Goal: Information Seeking & Learning: Learn about a topic

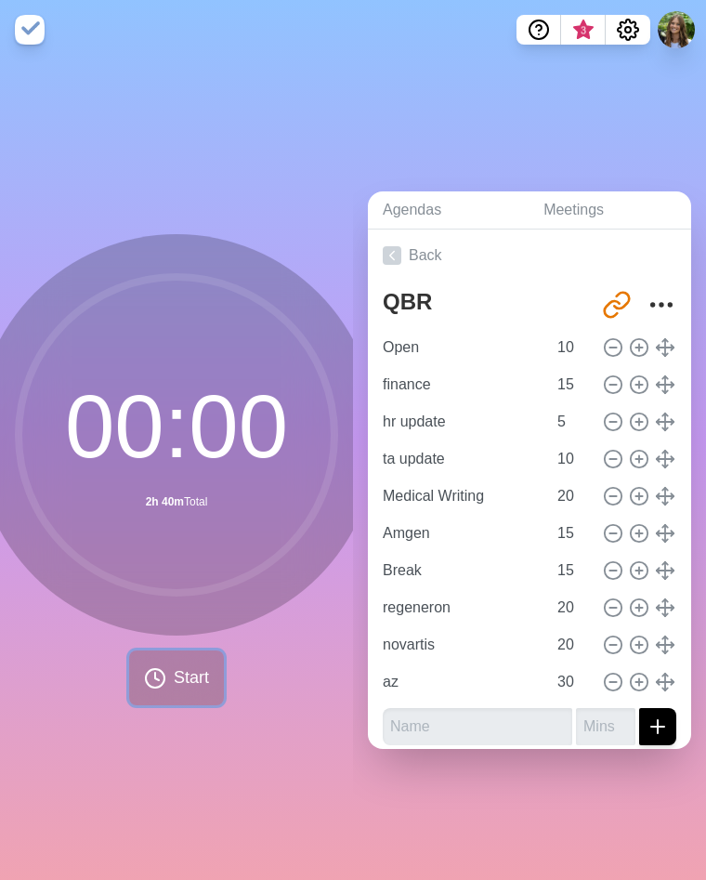
click at [163, 672] on button "Start" at bounding box center [176, 677] width 95 height 55
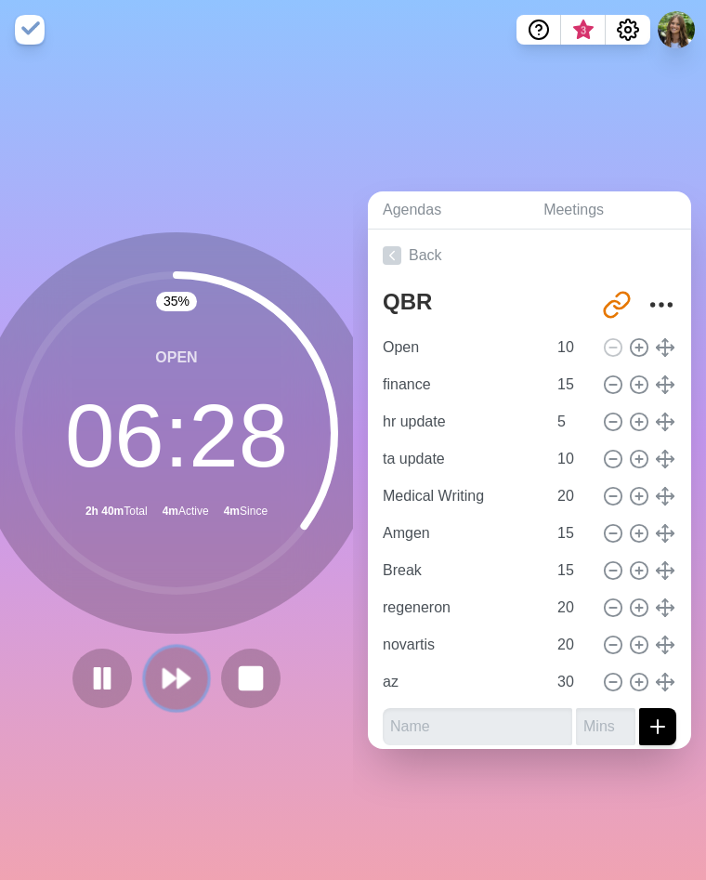
click at [173, 654] on button at bounding box center [176, 677] width 62 height 62
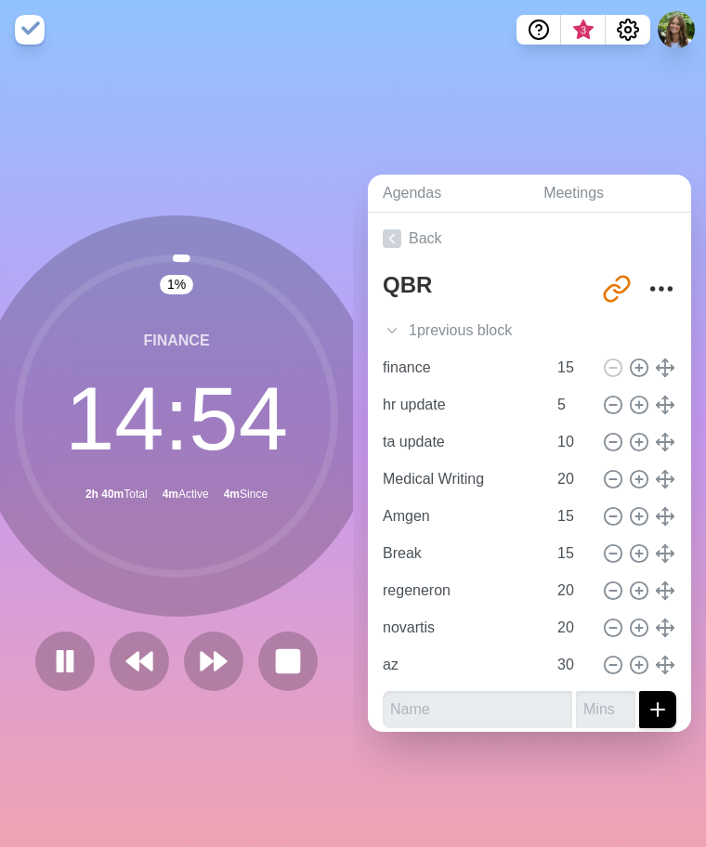
click at [398, 772] on div "Agendas Meetings Back QBR [URL][DOMAIN_NAME] 1 previous block Open 10 finance 1…" at bounding box center [529, 453] width 353 height 788
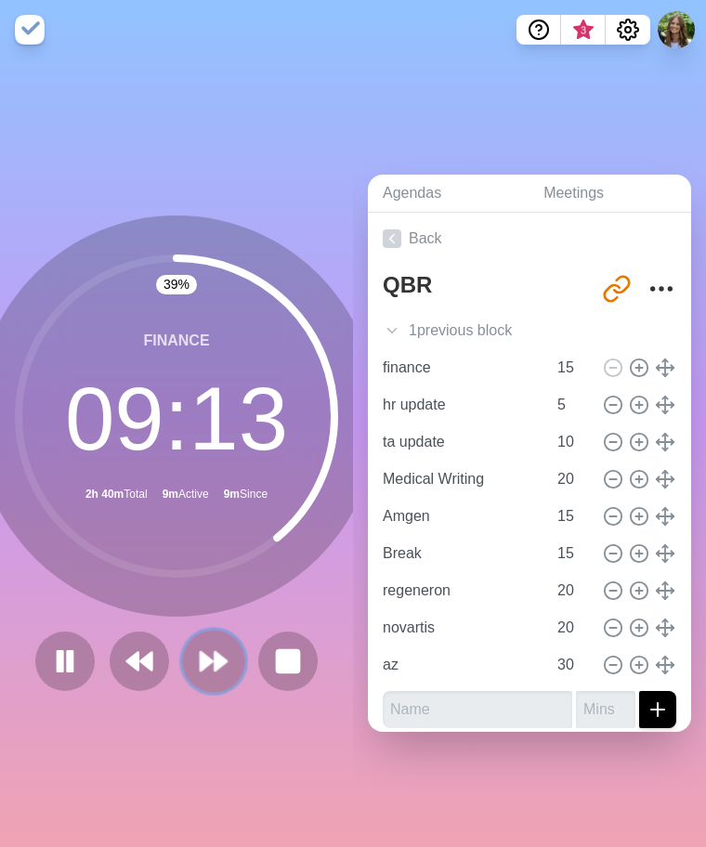
click at [204, 656] on polygon at bounding box center [207, 661] width 12 height 19
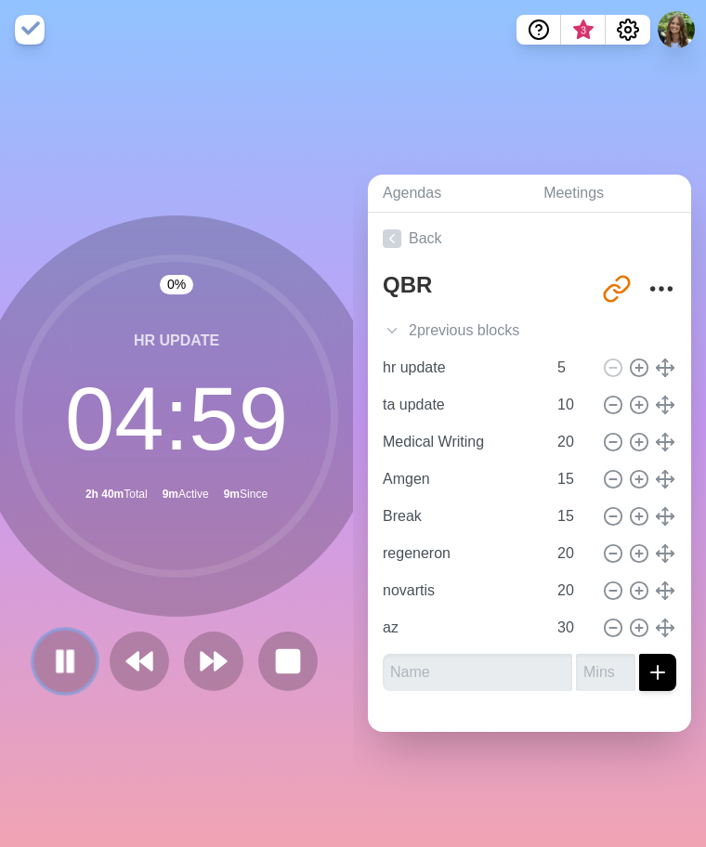
click at [59, 659] on icon at bounding box center [65, 662] width 32 height 32
click at [245, 814] on div "1 % hr update 04 : 58 2h 40m Total 9m Active 9m Since" at bounding box center [176, 453] width 353 height 788
click at [251, 743] on div "1 % hr update 04 : 58 2h 40m Total 9m Active 10m Since" at bounding box center [176, 453] width 353 height 788
click at [56, 660] on polygon at bounding box center [65, 660] width 19 height 23
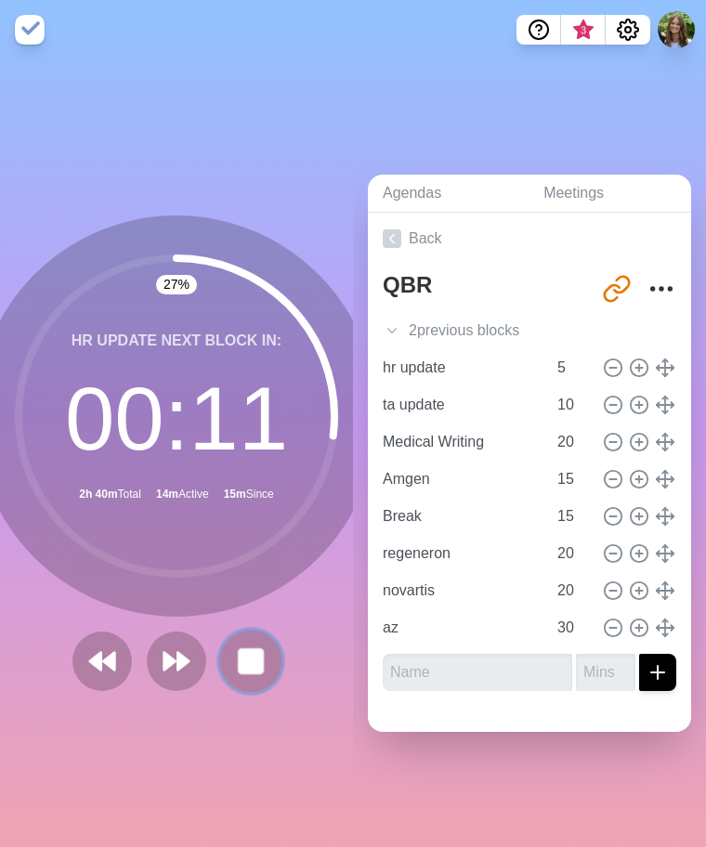
click at [258, 672] on button at bounding box center [250, 661] width 62 height 62
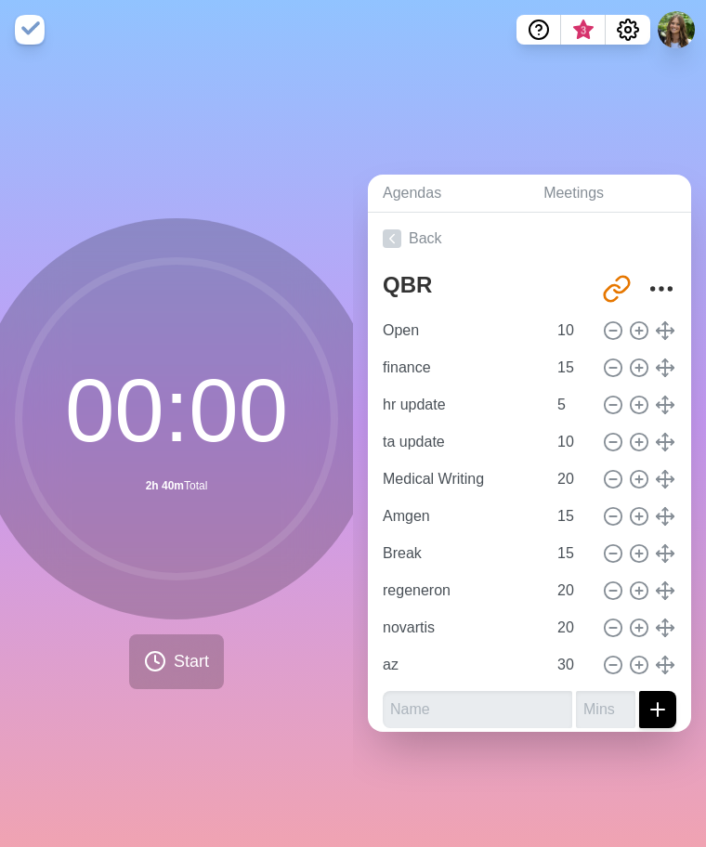
click at [126, 807] on div "00 : 00 2h 40m Total Start" at bounding box center [176, 453] width 353 height 788
click at [198, 664] on span "Start" at bounding box center [191, 661] width 35 height 25
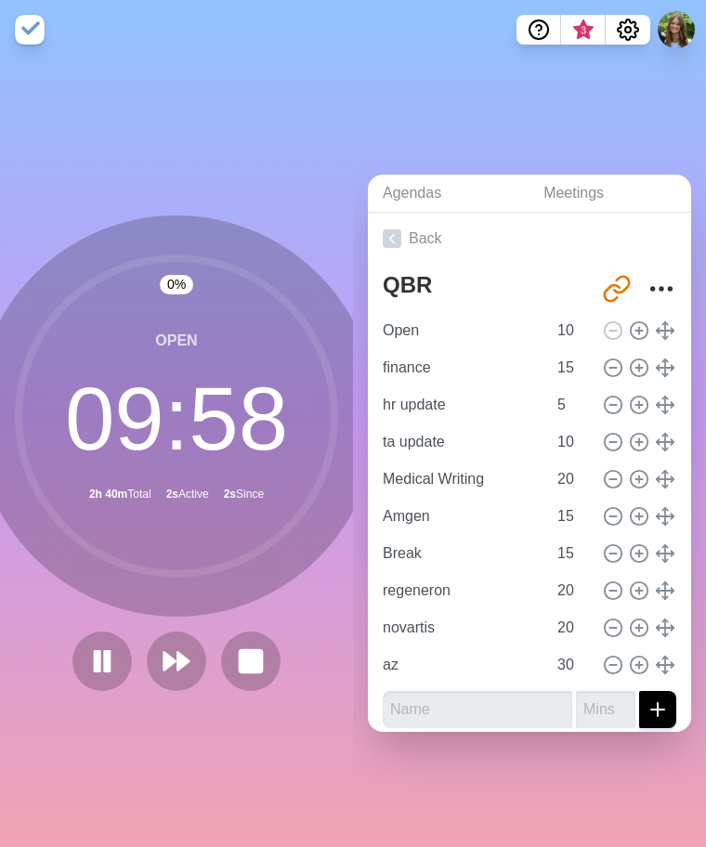
click at [200, 663] on div at bounding box center [176, 661] width 223 height 59
click at [187, 660] on button at bounding box center [176, 661] width 62 height 62
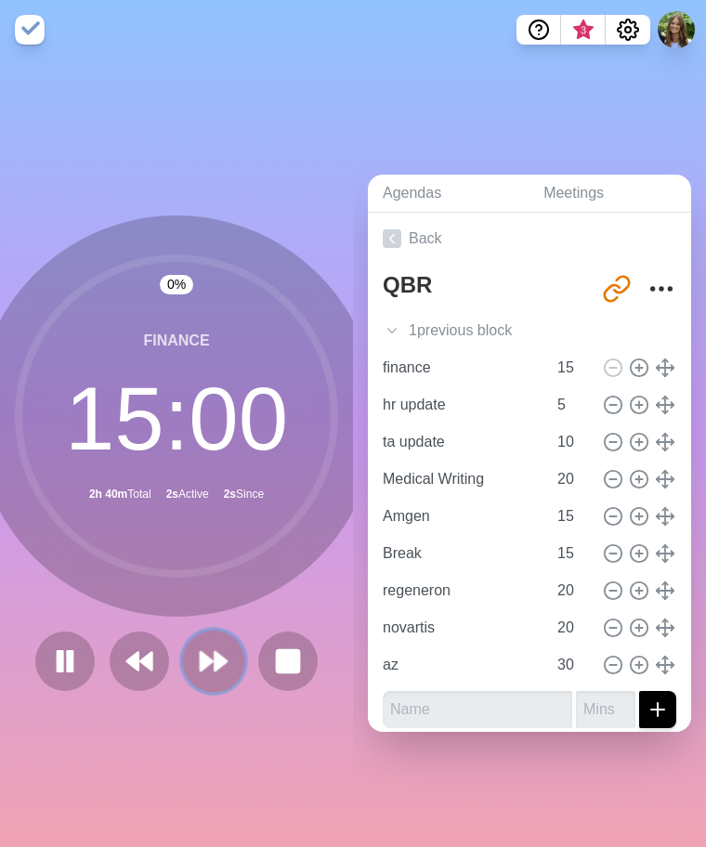
click at [187, 660] on button at bounding box center [213, 661] width 62 height 62
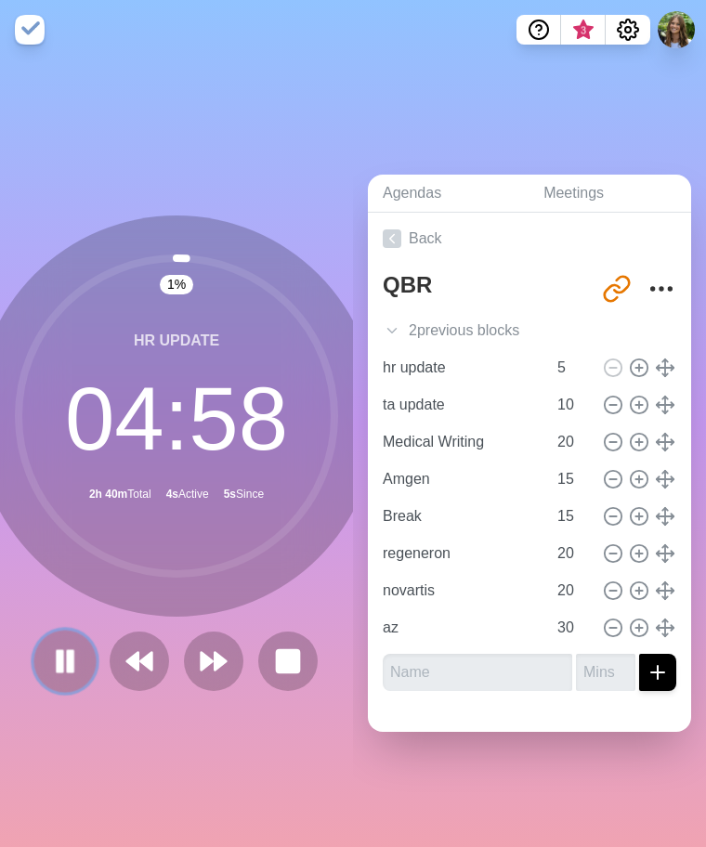
click at [55, 646] on icon at bounding box center [65, 662] width 32 height 32
click at [72, 649] on icon at bounding box center [65, 662] width 32 height 32
click at [231, 735] on div "5 % hr update 04 : 45 2h 40m Total 17s Active 3m Since" at bounding box center [176, 453] width 353 height 788
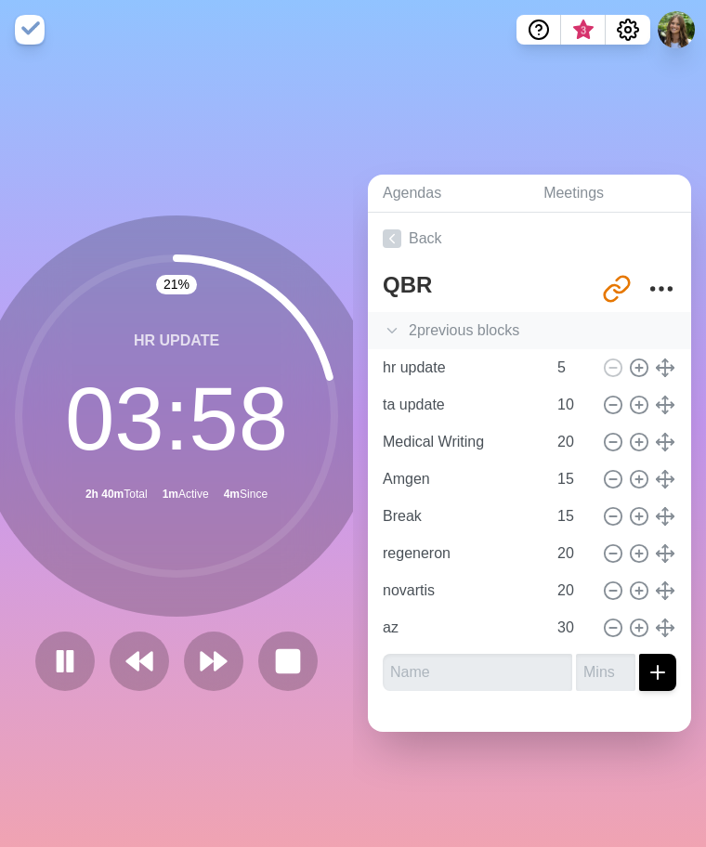
click at [382, 326] on div "2 previous block s" at bounding box center [529, 330] width 323 height 37
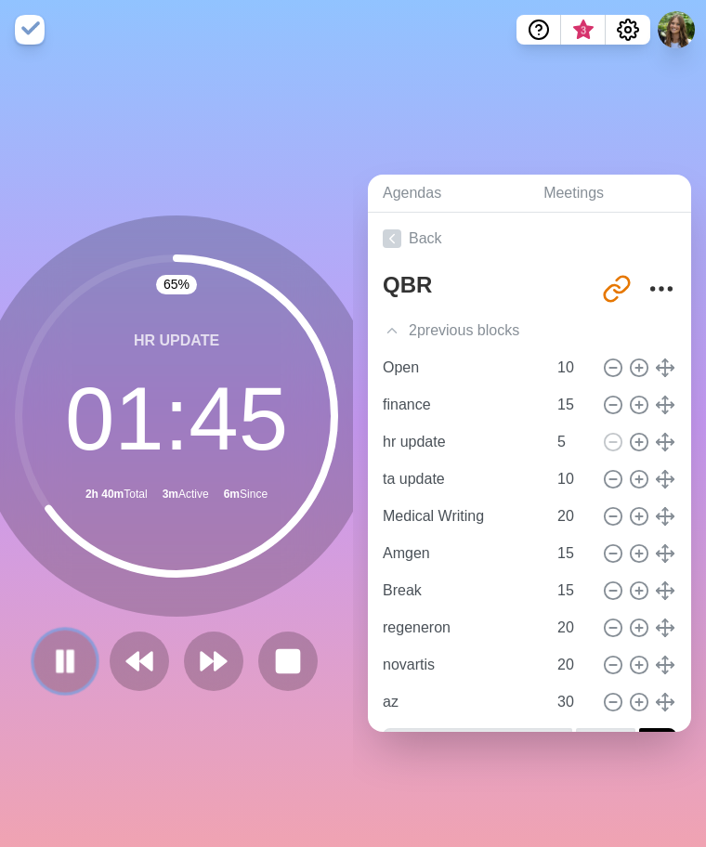
click at [58, 651] on rect at bounding box center [61, 661] width 6 height 20
click at [261, 773] on div "65 % hr update 01 : 45 2h 40m Total 3m Active 8m Since" at bounding box center [176, 453] width 353 height 788
click at [41, 652] on button at bounding box center [64, 661] width 62 height 62
click at [152, 760] on div "66 % hr update 01 : 41 2h 40m Total 3m Active 8m Since" at bounding box center [176, 453] width 353 height 788
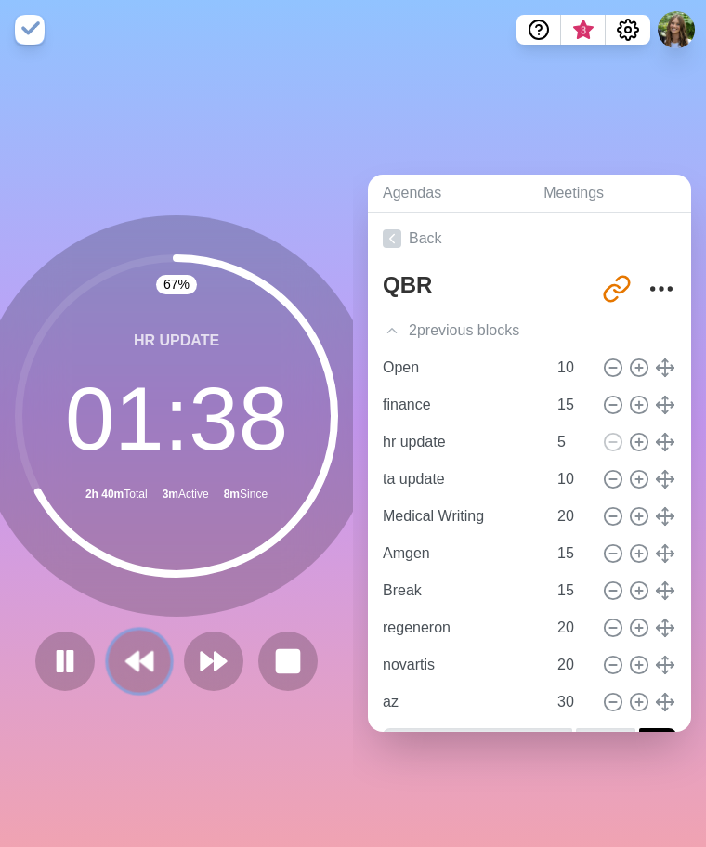
click at [128, 654] on polygon at bounding box center [132, 661] width 12 height 19
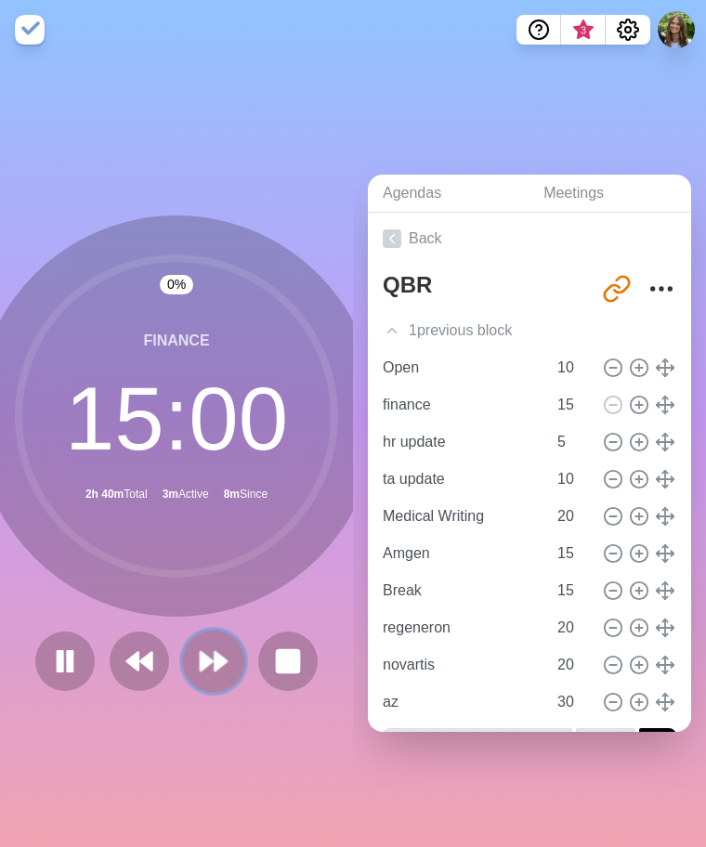
click at [213, 667] on icon at bounding box center [214, 662] width 32 height 32
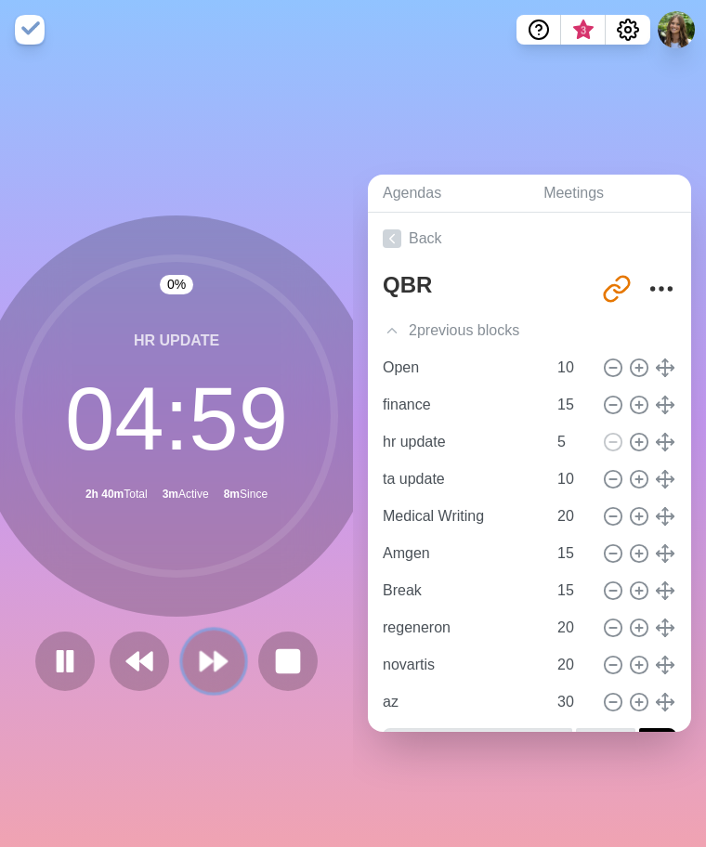
click at [204, 646] on icon at bounding box center [214, 662] width 32 height 32
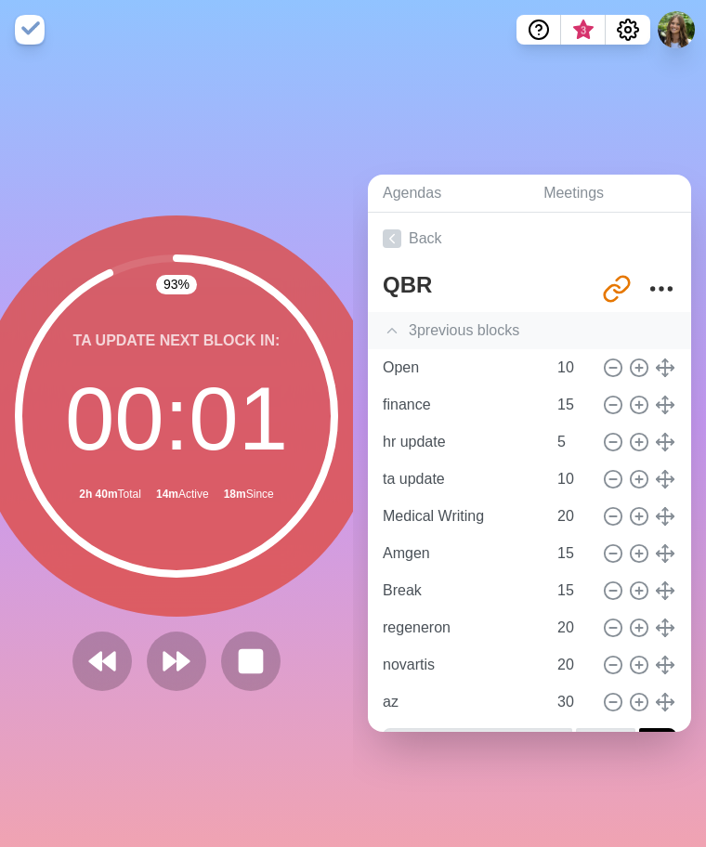
click at [401, 325] on div "3 previous block s" at bounding box center [529, 330] width 323 height 37
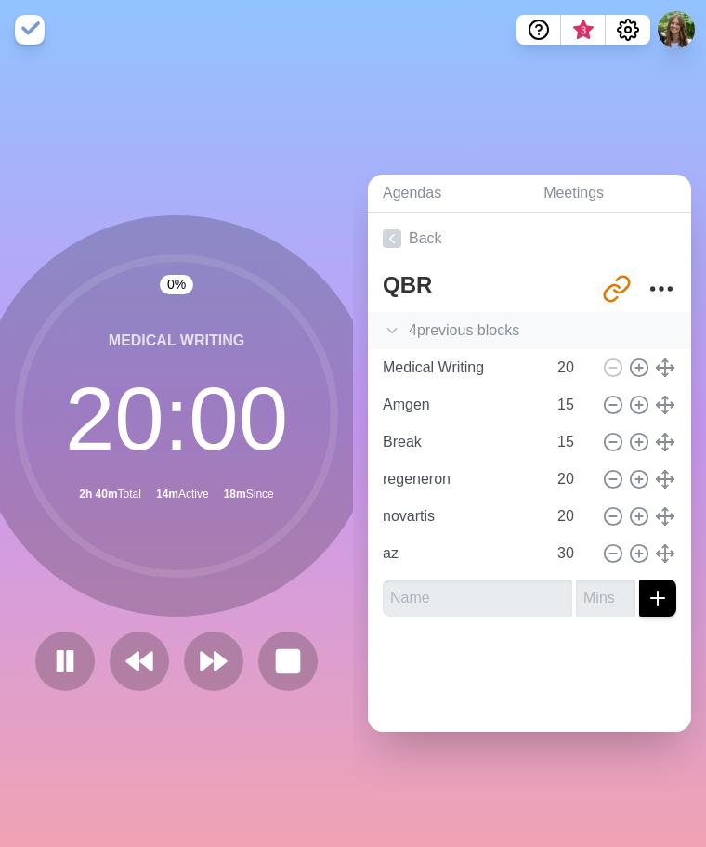
click at [427, 316] on div "4 previous block s" at bounding box center [529, 330] width 323 height 37
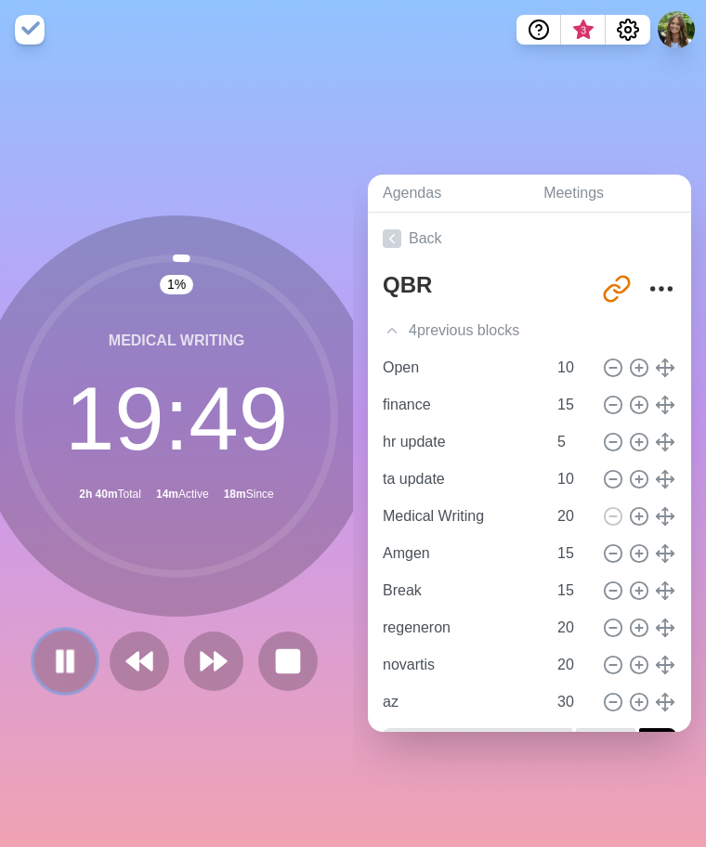
click at [68, 651] on rect at bounding box center [71, 661] width 6 height 20
click at [178, 765] on div "1 % Medical Writing 19 : 49 2h 40m Total 14m Active 18m Since" at bounding box center [176, 453] width 353 height 788
click at [178, 765] on div "1 % Medical Writing 19 : 49 2h 40m Total 14m Active 19m Since" at bounding box center [176, 453] width 353 height 788
click at [76, 833] on div "1 % Medical Writing 19 : 49 2h 40m Total 14m Active 19m Since" at bounding box center [176, 453] width 353 height 788
drag, startPoint x: 93, startPoint y: 778, endPoint x: 33, endPoint y: 779, distance: 59.5
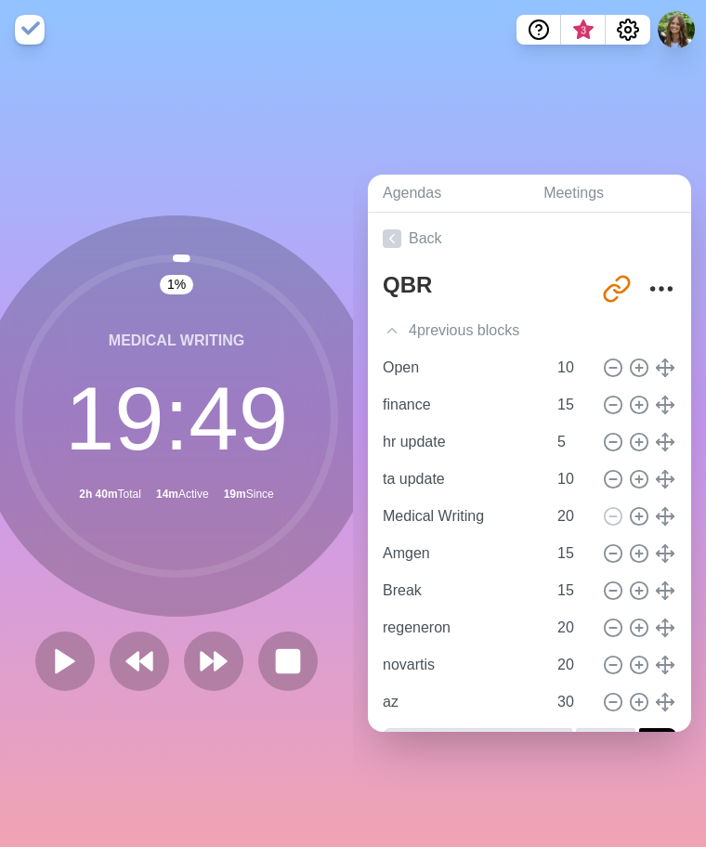
click at [93, 779] on div "1 % Medical Writing 19 : 49 2h 40m Total 14m Active 19m Since" at bounding box center [176, 453] width 353 height 788
click at [274, 765] on div "1 % Medical Writing 19 : 49 2h 40m Total 14m Active 21m Since" at bounding box center [176, 453] width 353 height 788
click at [61, 659] on polygon at bounding box center [65, 660] width 19 height 23
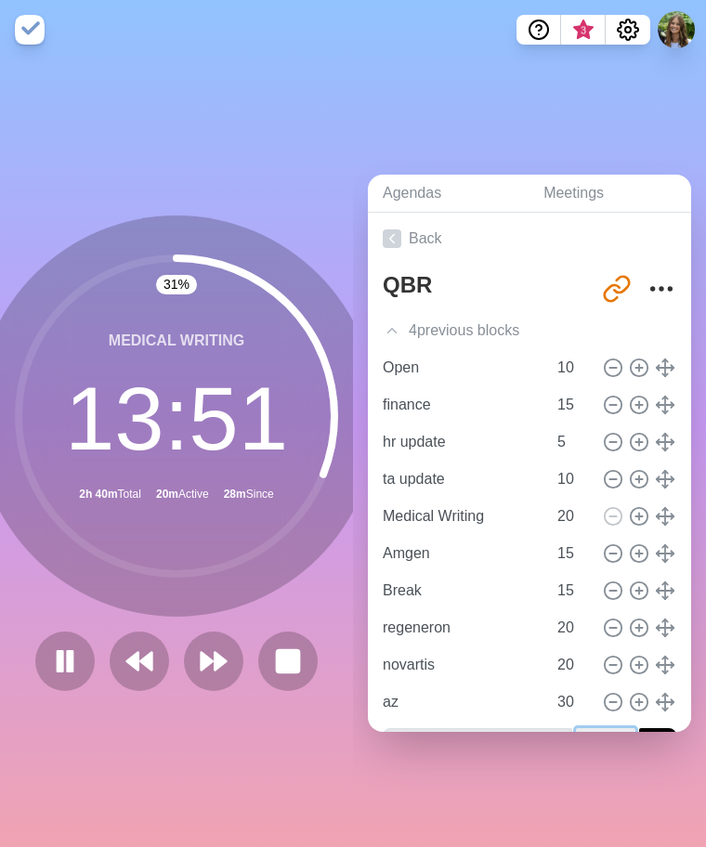
click at [583, 782] on div "Agendas Meetings Back QBR [URL][DOMAIN_NAME] 4 previous block s Open 10 finance…" at bounding box center [529, 453] width 353 height 788
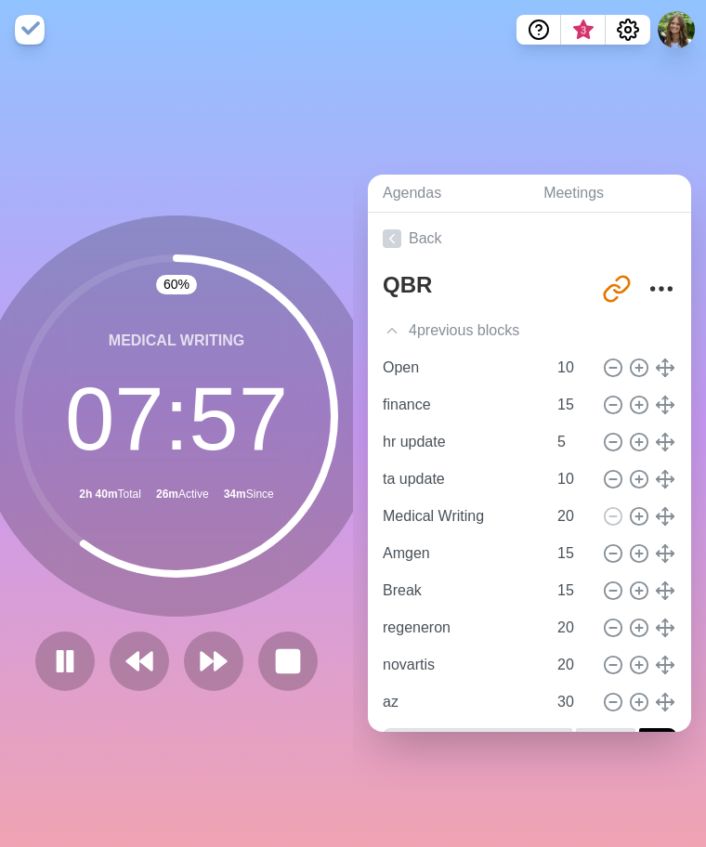
click at [424, 802] on div "Agendas Meetings Back QBR [URL][DOMAIN_NAME] 4 previous block s Open 10 finance…" at bounding box center [529, 453] width 353 height 788
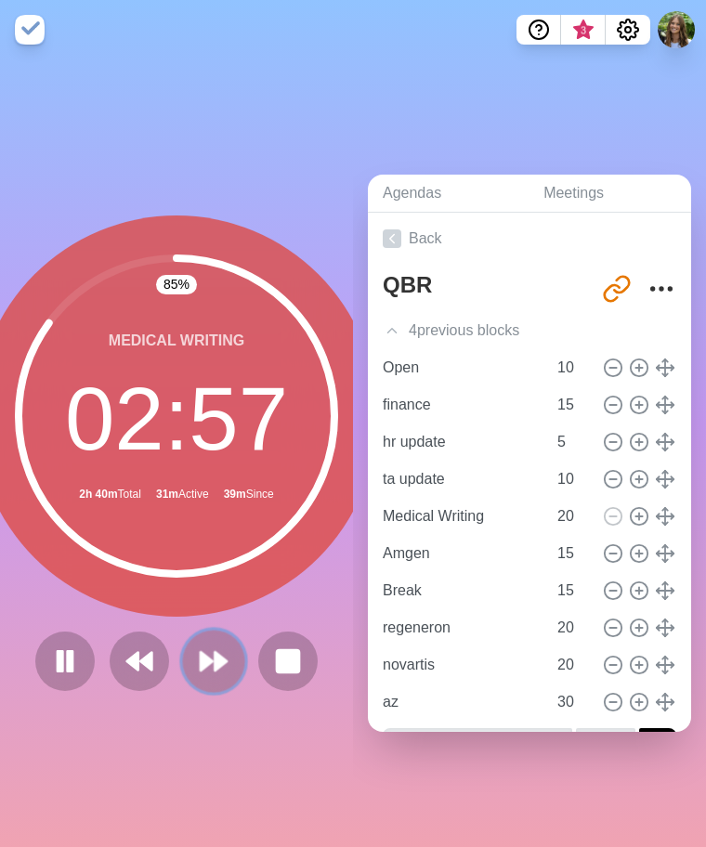
click at [203, 649] on icon at bounding box center [214, 662] width 32 height 32
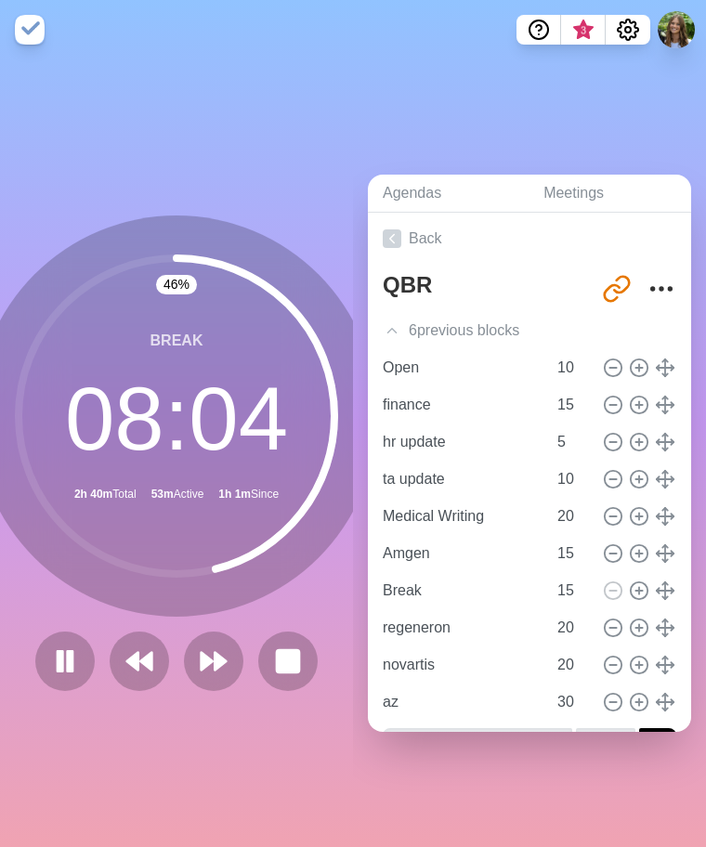
drag, startPoint x: 253, startPoint y: 749, endPoint x: 198, endPoint y: 710, distance: 67.3
click at [253, 749] on div "46 % Break 08 : 04 2h 40m Total 53m Active 1h 1m Since" at bounding box center [176, 453] width 353 height 788
click at [59, 650] on icon at bounding box center [65, 662] width 32 height 32
click at [83, 643] on button at bounding box center [64, 661] width 62 height 62
click at [68, 658] on icon at bounding box center [65, 662] width 32 height 32
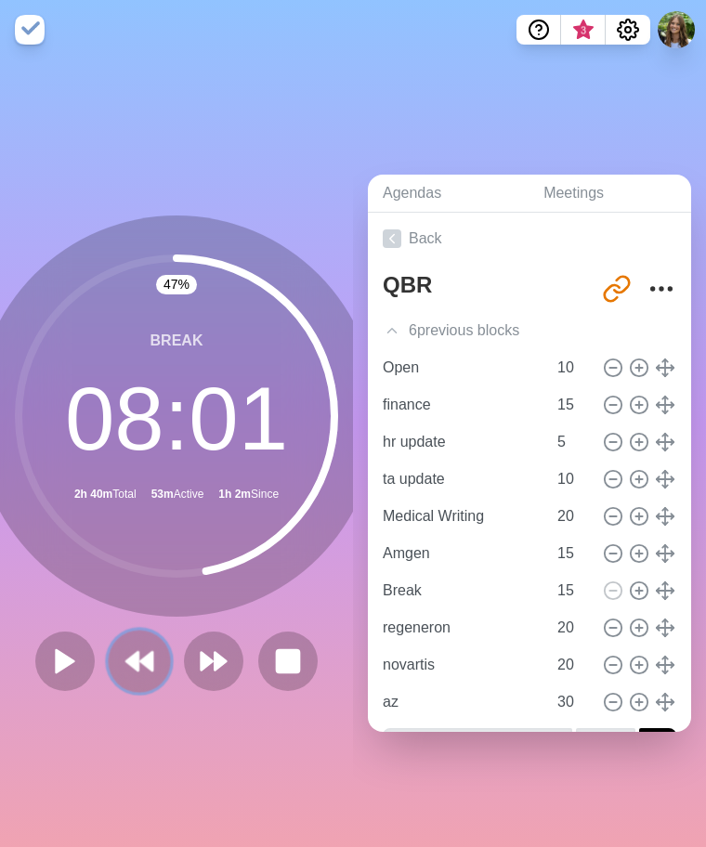
click at [126, 646] on icon at bounding box center [140, 662] width 32 height 32
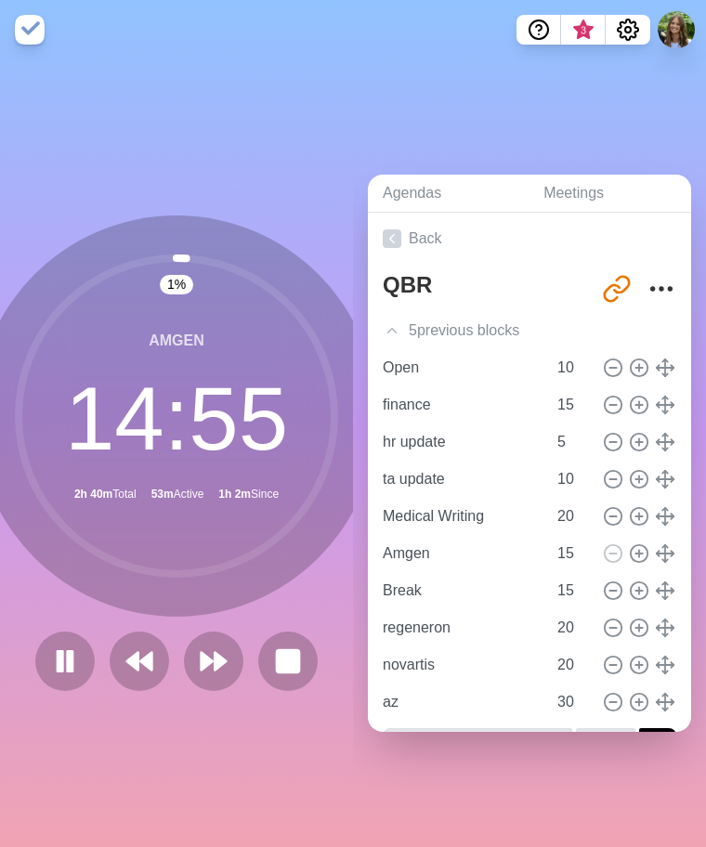
click at [136, 728] on div "1 % Amgen 14 : 55 2h 40m Total 53m Active 1h 2m Since" at bounding box center [176, 453] width 353 height 788
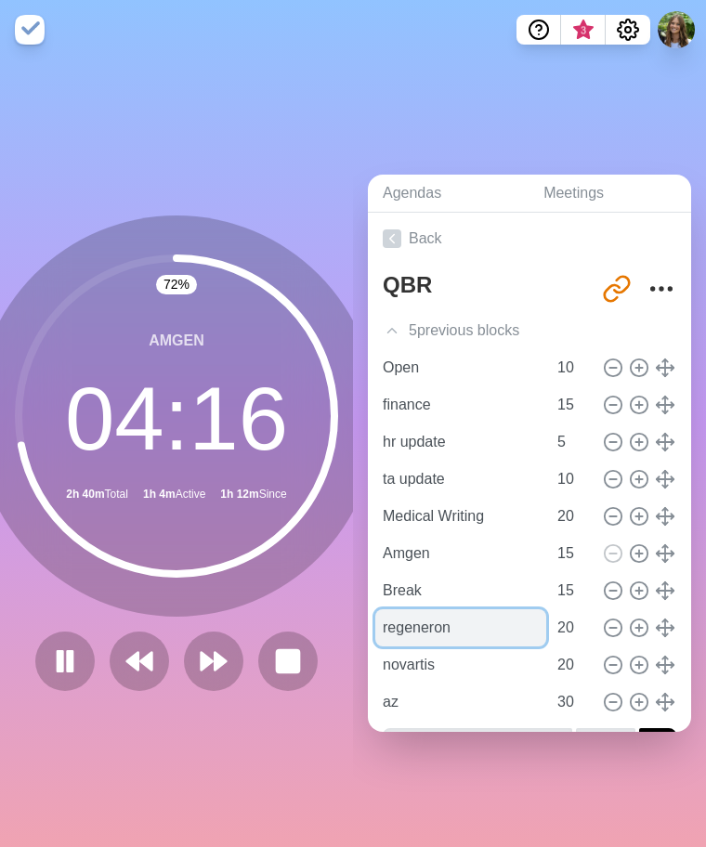
click at [413, 637] on input "regeneron" at bounding box center [460, 627] width 171 height 37
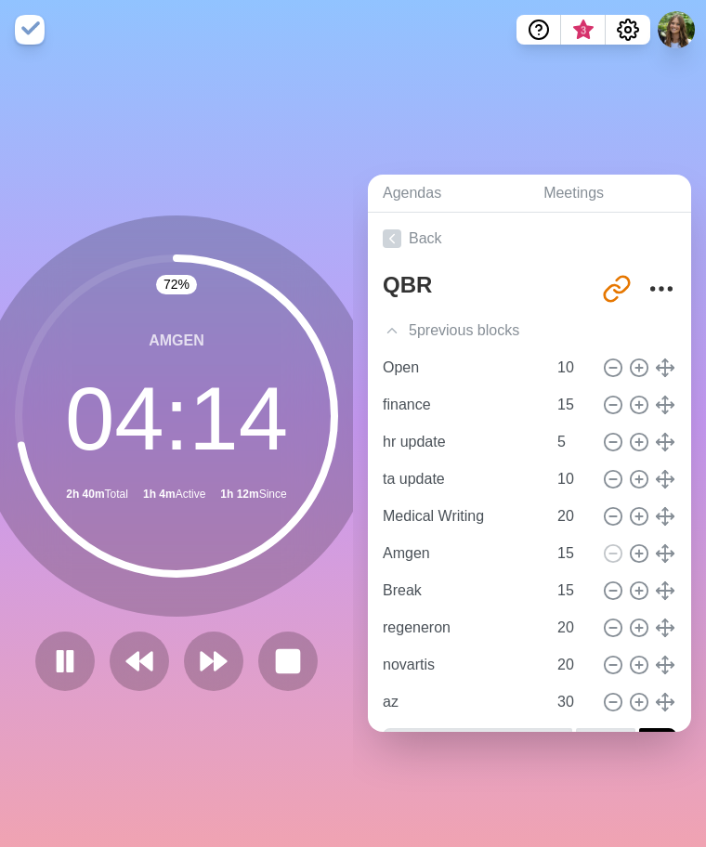
click at [229, 739] on div "72 % Amgen 04 : 14 2h 40m Total 1h 4m Active 1h 12m Since" at bounding box center [176, 453] width 353 height 788
click at [224, 643] on button at bounding box center [213, 661] width 62 height 62
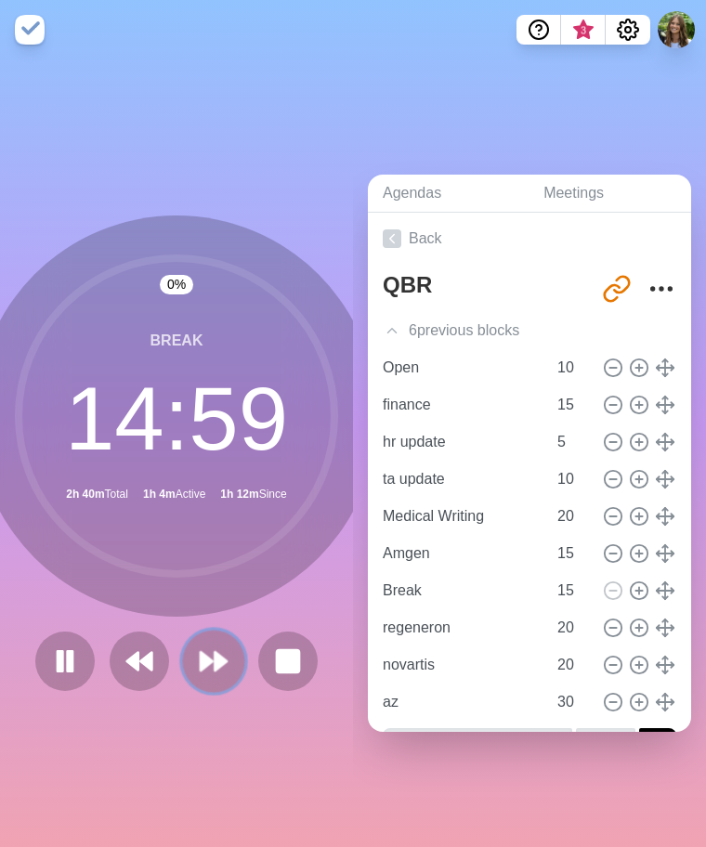
click at [216, 652] on polygon at bounding box center [221, 661] width 12 height 19
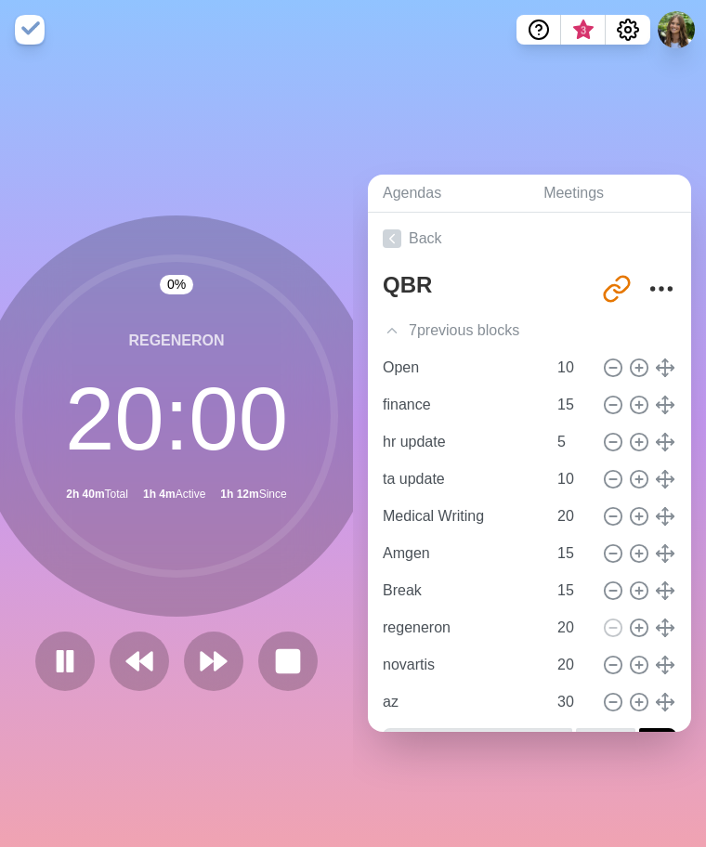
click at [104, 771] on div "0 % regeneron 20 : 00 2h 40m Total 1h 4m Active 1h 12m Since" at bounding box center [176, 453] width 353 height 788
click at [239, 751] on div "0 % regeneron 19 : 56 2h 40m Total 1h 4m Active 1h 13m Since" at bounding box center [176, 453] width 353 height 788
click at [499, 810] on div "Agendas Meetings Back QBR [URL][DOMAIN_NAME] 7 previous block s Open 10 finance…" at bounding box center [529, 453] width 353 height 788
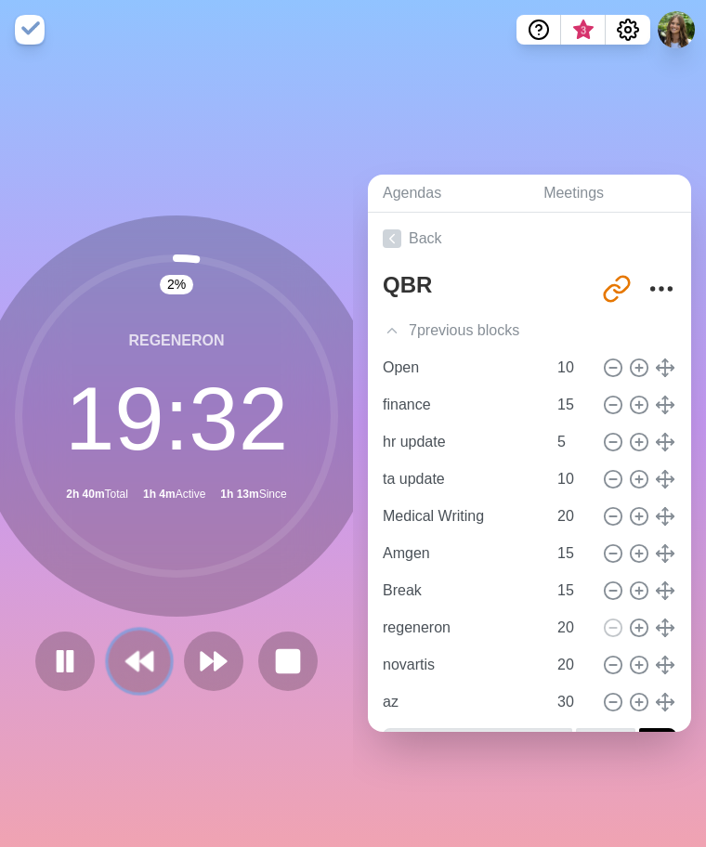
click at [132, 652] on polygon at bounding box center [132, 661] width 12 height 19
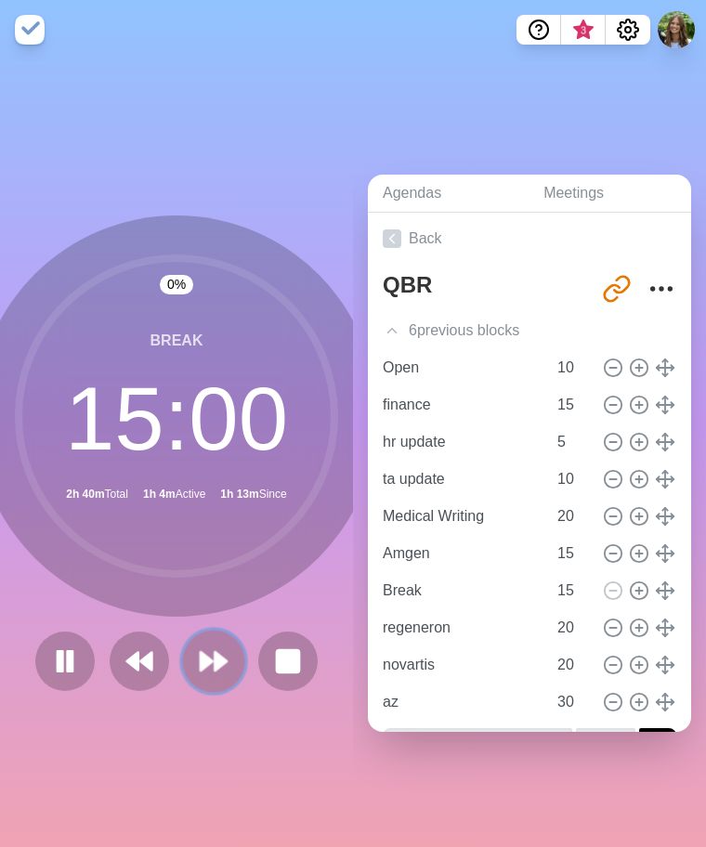
click at [198, 660] on icon at bounding box center [214, 662] width 32 height 32
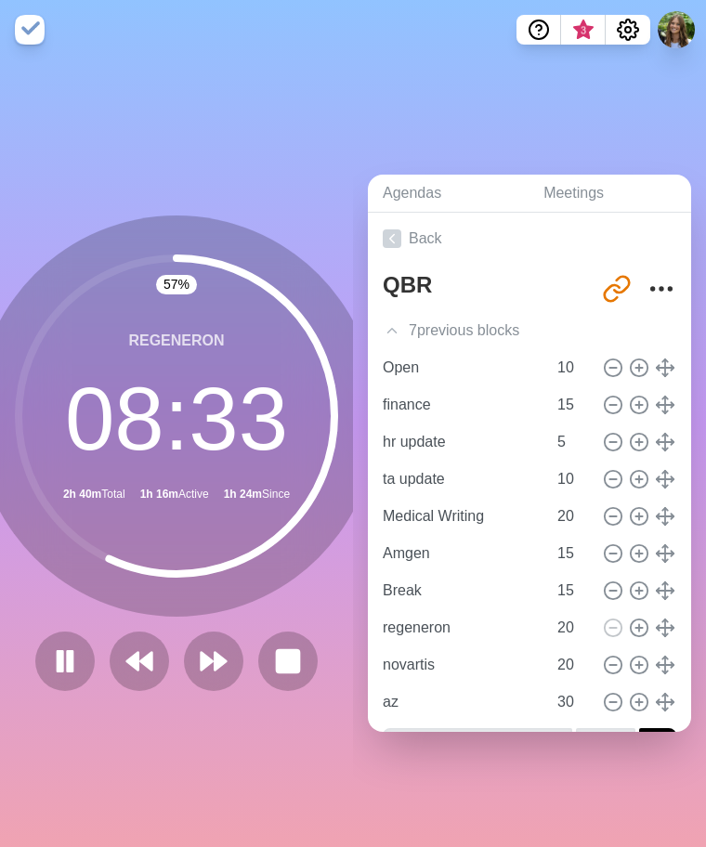
click at [648, 784] on div "Agendas Meetings Back QBR [URL][DOMAIN_NAME] 7 previous block s Open 10 finance…" at bounding box center [529, 453] width 353 height 788
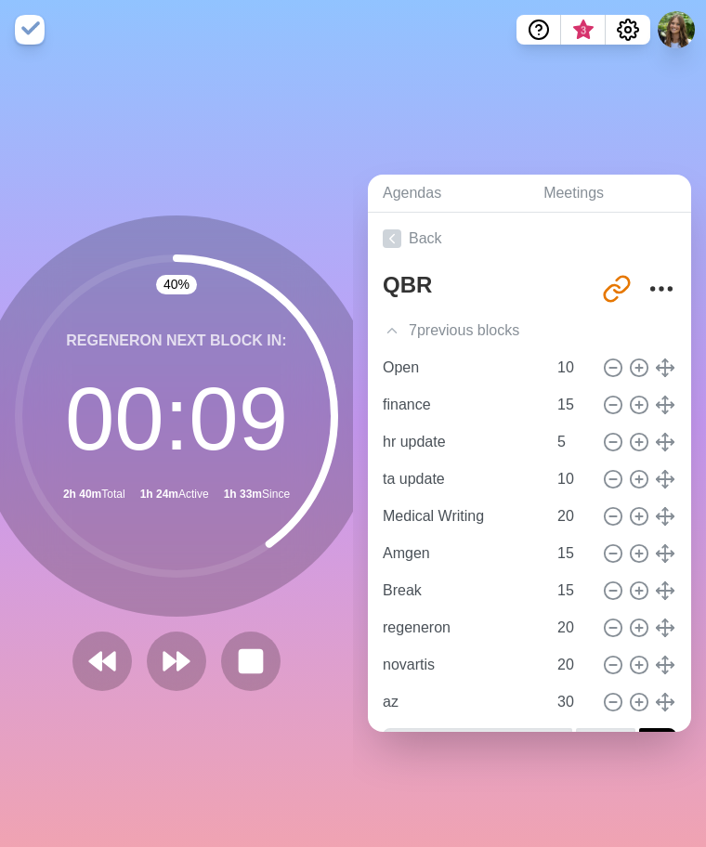
click at [170, 727] on div "40 % regeneron Next block in: 00 : 09 2h 40m Total 1h 24m Active 1h 33m Since B…" at bounding box center [176, 453] width 353 height 788
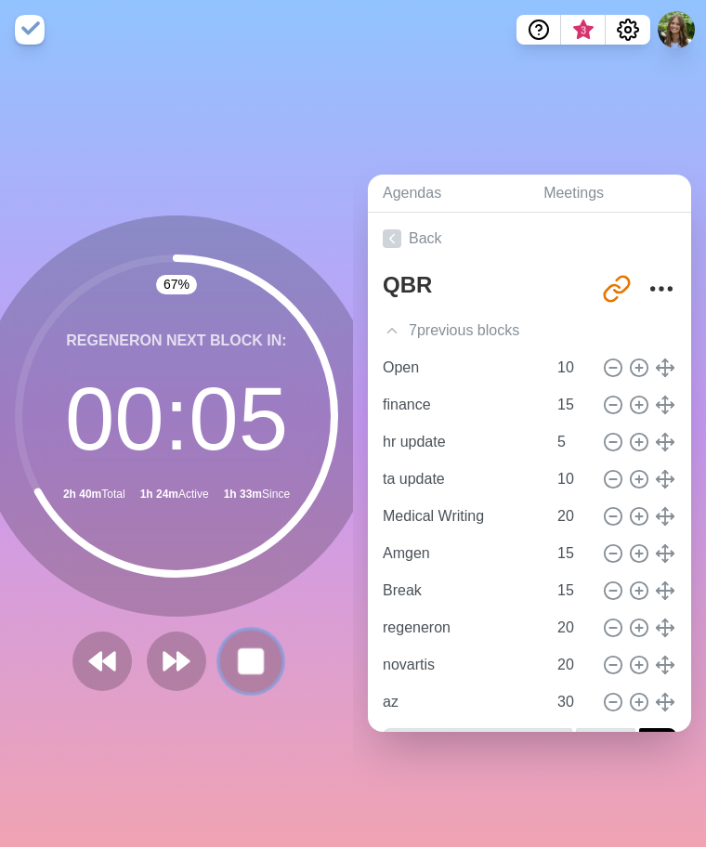
click at [262, 664] on button at bounding box center [250, 661] width 62 height 62
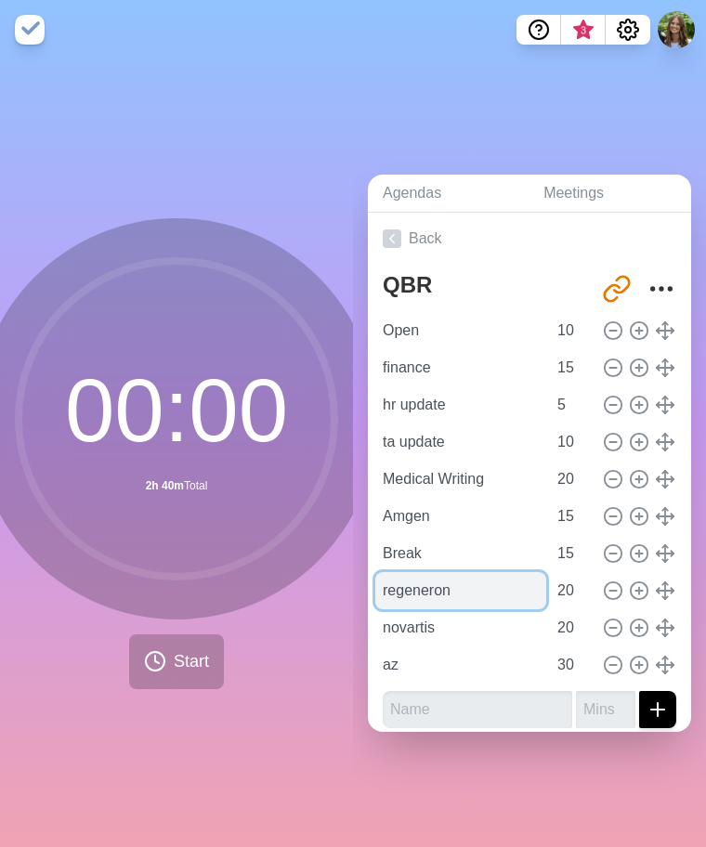
click at [476, 578] on input "regeneron" at bounding box center [460, 590] width 171 height 37
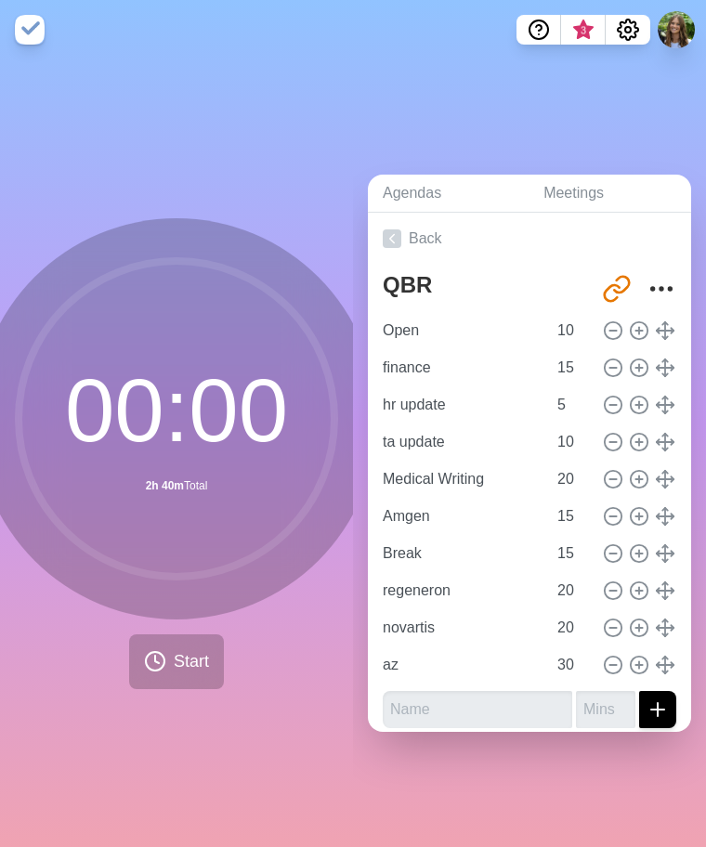
click at [192, 758] on div "00 : 00 2h 40m Total Start" at bounding box center [176, 453] width 353 height 788
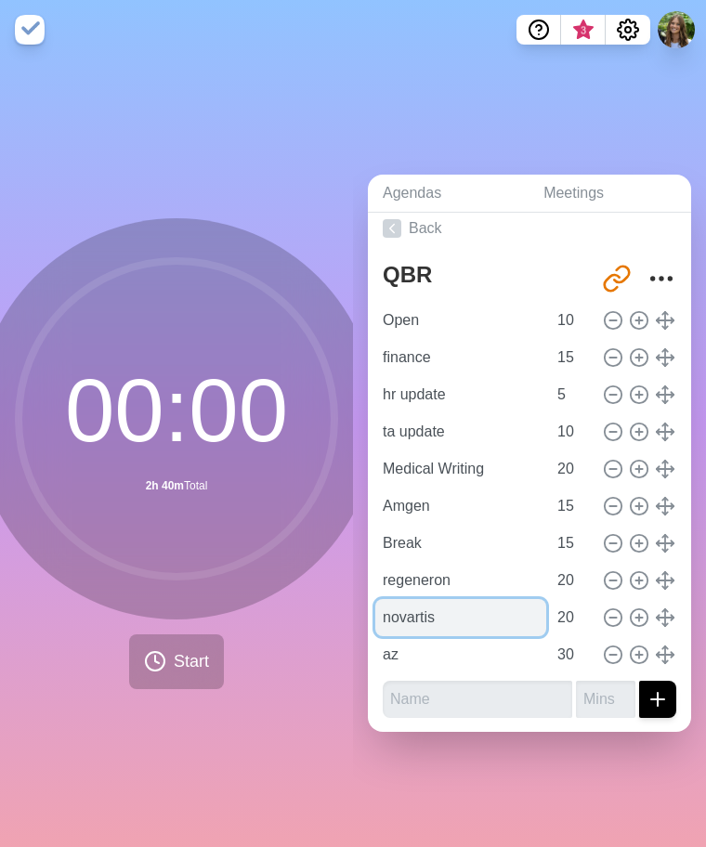
click at [424, 606] on input "novartis" at bounding box center [460, 617] width 171 height 37
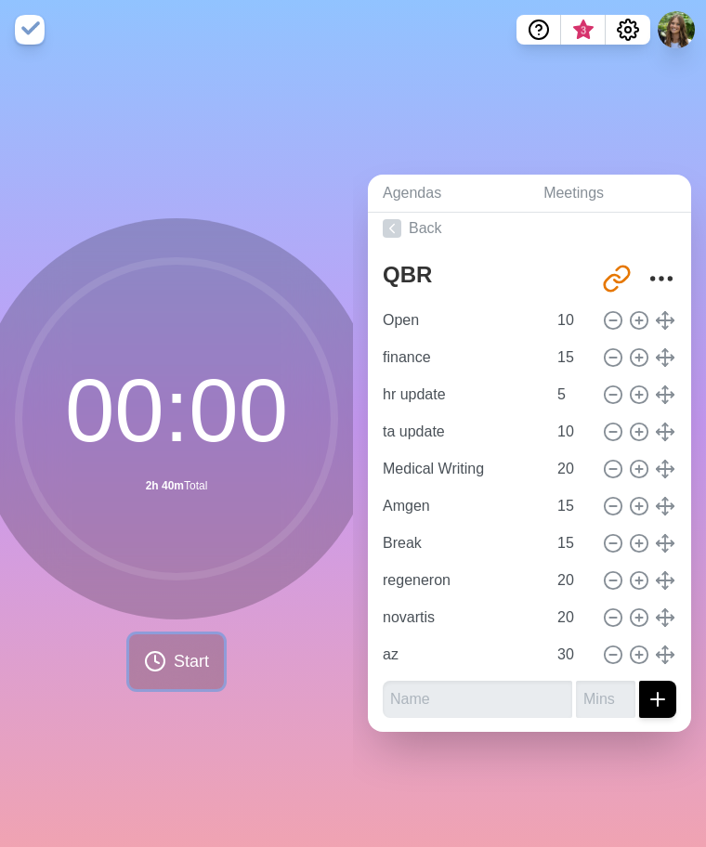
click at [189, 649] on span "Start" at bounding box center [191, 661] width 35 height 25
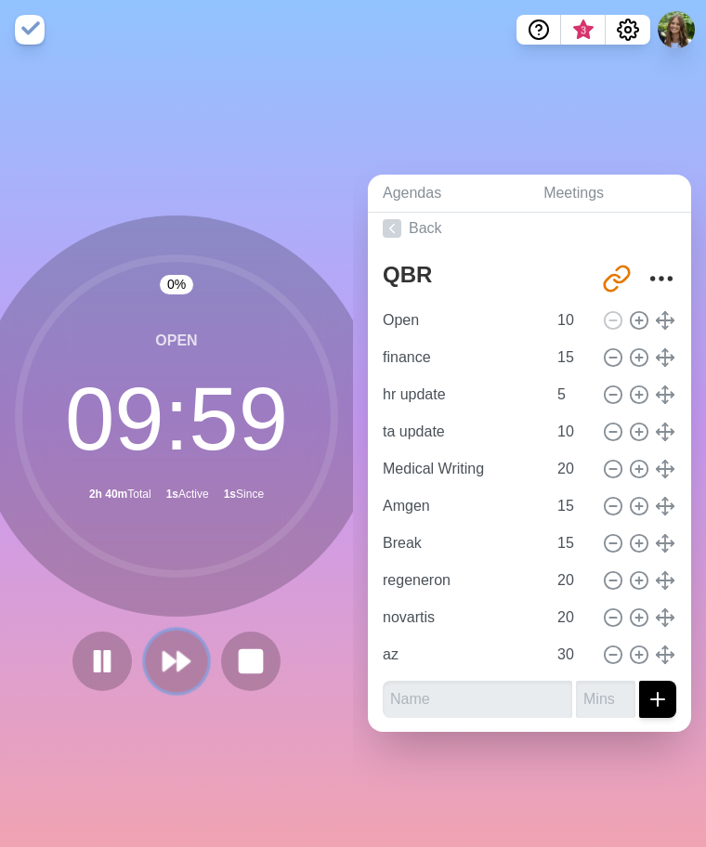
click at [177, 652] on polygon at bounding box center [183, 661] width 12 height 19
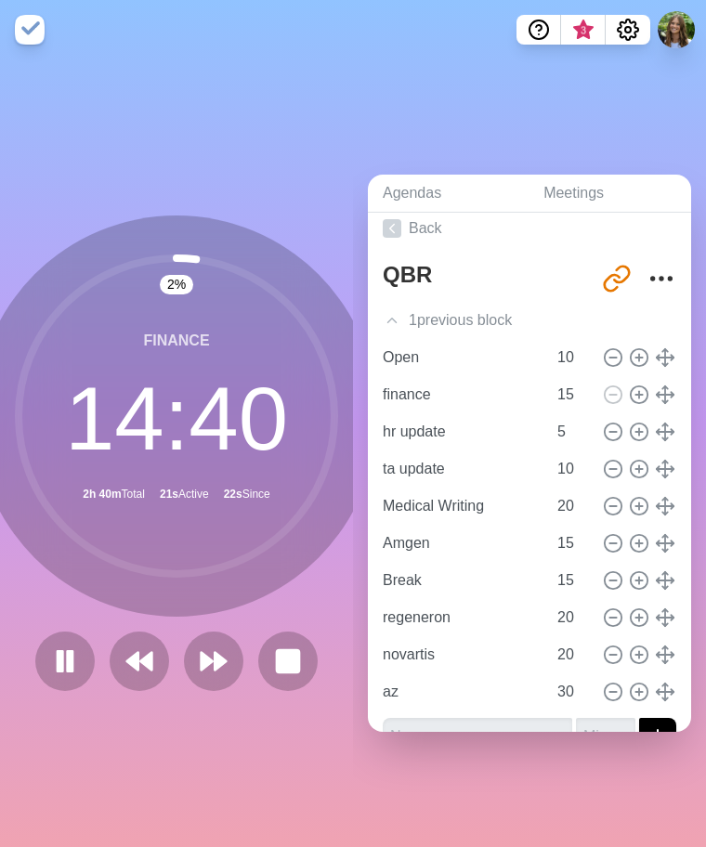
click at [227, 687] on div "2 % finance 14 : 40 2h 40m Total 21s Active 22s Since" at bounding box center [176, 453] width 353 height 788
click at [325, 791] on div "3 % finance 14 : 37 2h 40m Total 24s Active 25s Since" at bounding box center [176, 453] width 353 height 788
drag, startPoint x: 71, startPoint y: 640, endPoint x: 69, endPoint y: 590, distance: 50.2
click at [71, 646] on icon at bounding box center [65, 661] width 30 height 30
click at [261, 107] on div "3 % finance 14 : 35 2h 40m Total 26s Active 1m Since" at bounding box center [176, 453] width 353 height 788
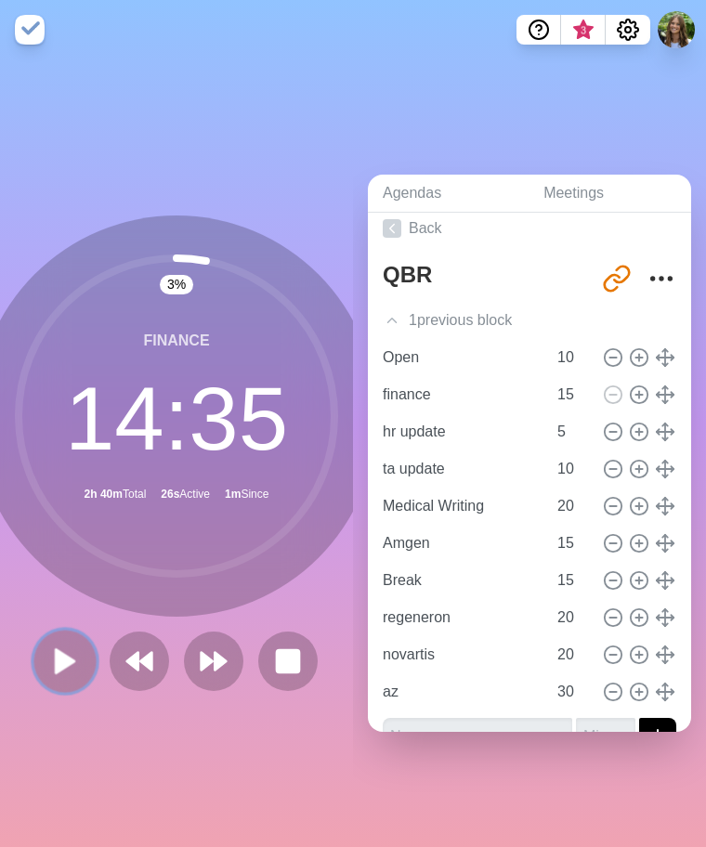
click at [73, 655] on icon at bounding box center [65, 662] width 32 height 32
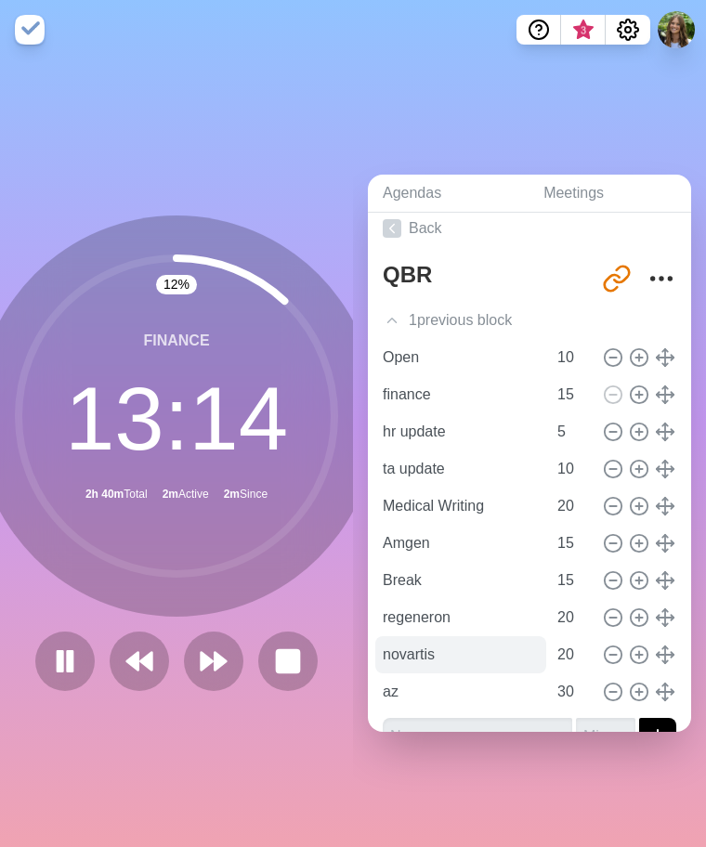
scroll to position [47, 0]
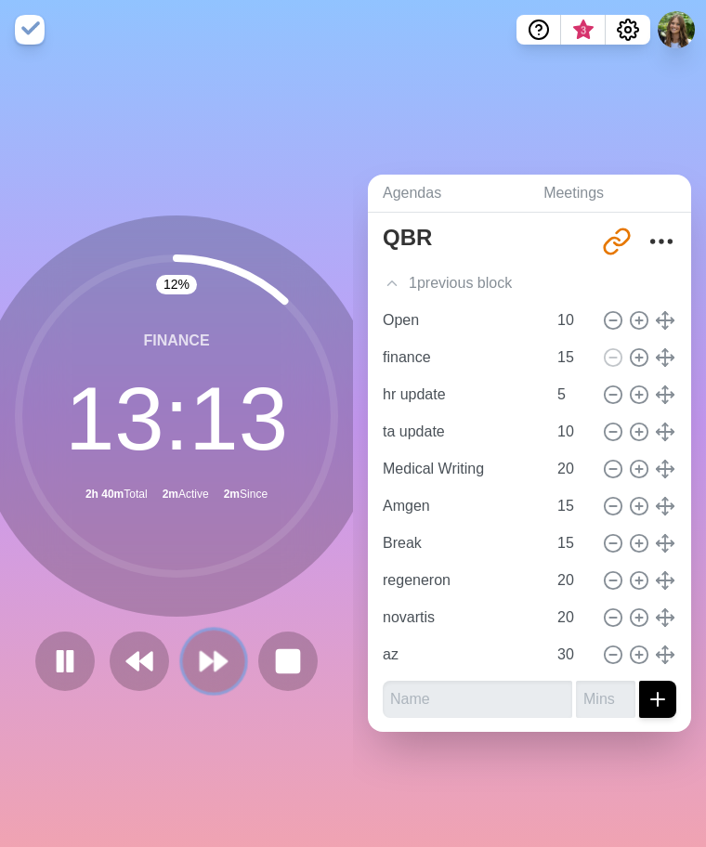
click at [202, 661] on icon at bounding box center [214, 662] width 32 height 32
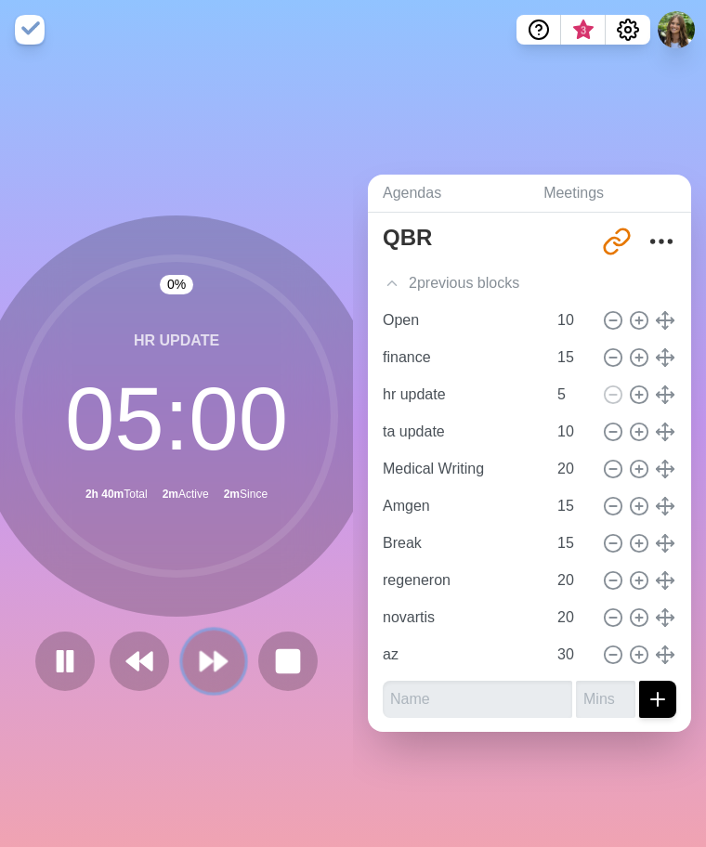
click at [202, 661] on icon at bounding box center [214, 662] width 32 height 32
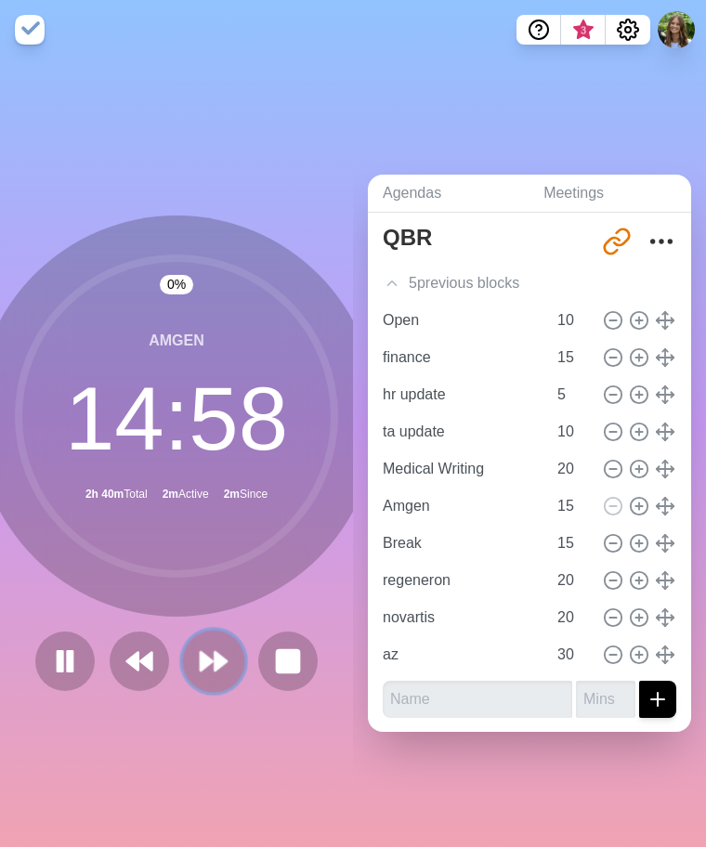
click at [219, 649] on icon at bounding box center [214, 662] width 32 height 32
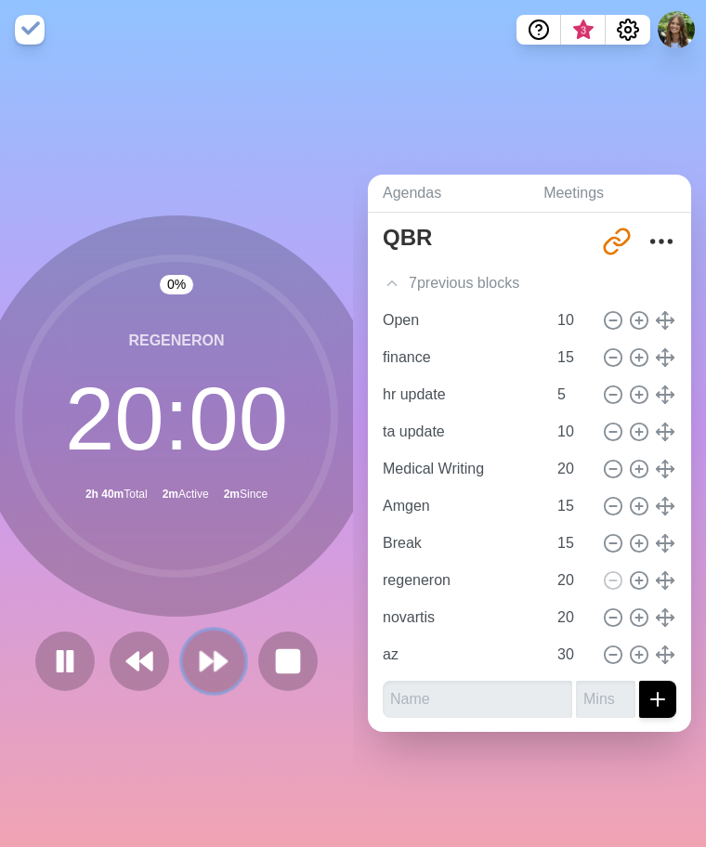
click at [219, 649] on icon at bounding box center [214, 662] width 32 height 32
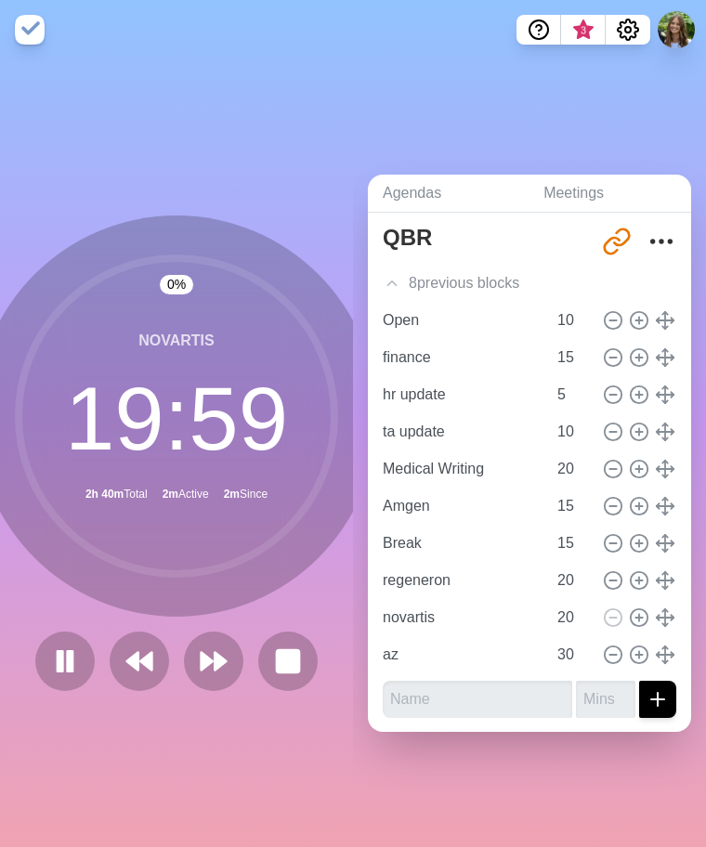
click at [202, 727] on div "0 % novartis 19 : 59 2h 40m Total 2m Active 2m Since" at bounding box center [176, 453] width 353 height 788
click at [216, 761] on div "0 % novartis 19 : 58 2h 40m Total 2m Active 2m Since" at bounding box center [176, 453] width 353 height 788
click at [216, 761] on div "0 % novartis 19 : 57 2h 40m Total 2m Active 2m Since" at bounding box center [176, 453] width 353 height 788
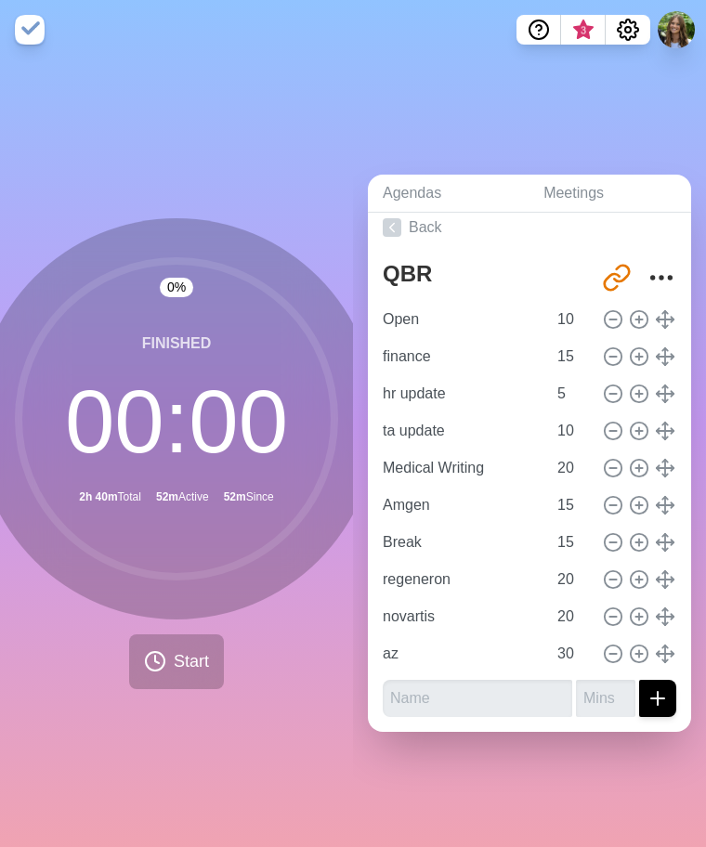
scroll to position [10, 0]
